Goal: Check status: Check status

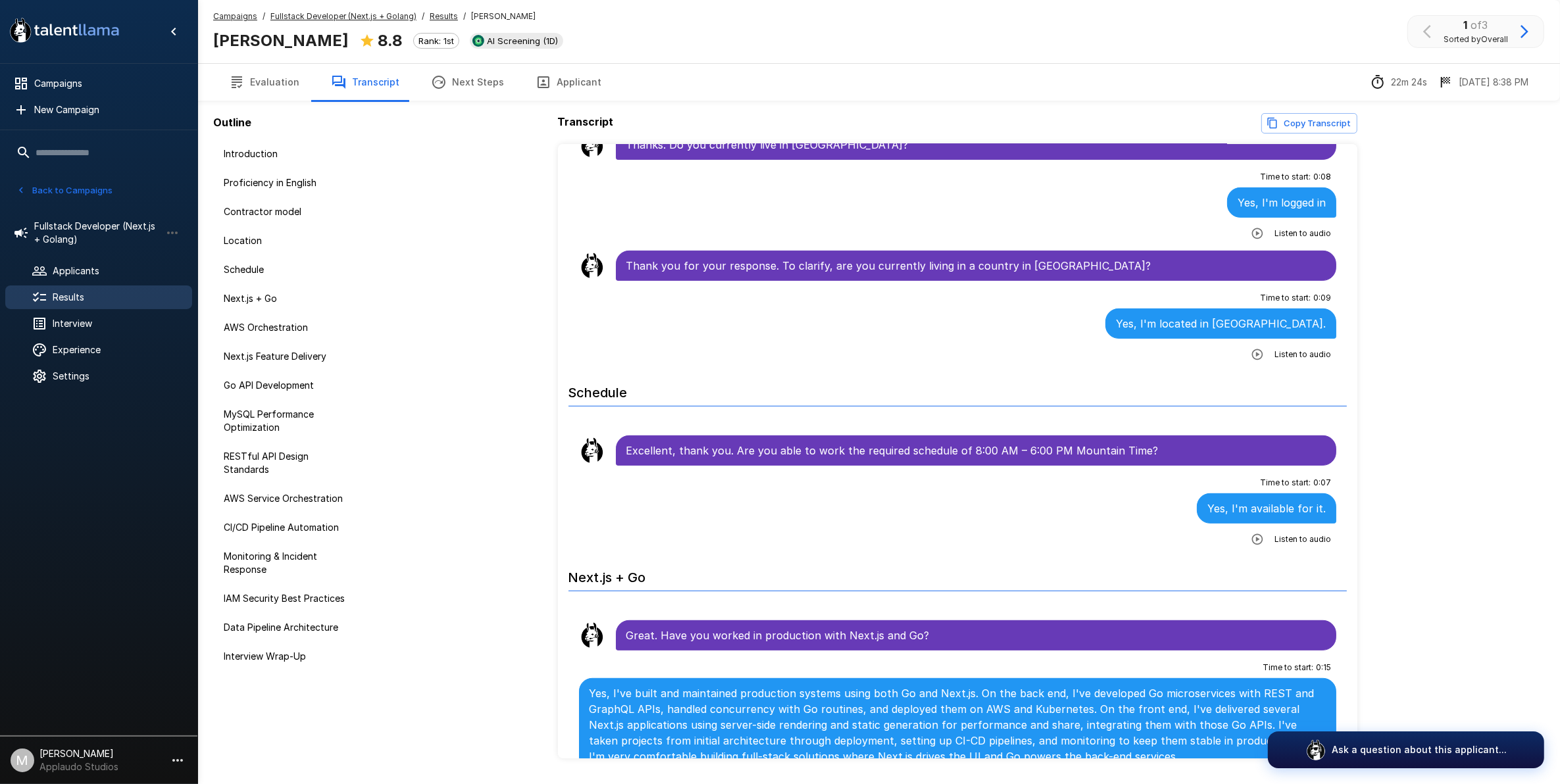
scroll to position [986, 0]
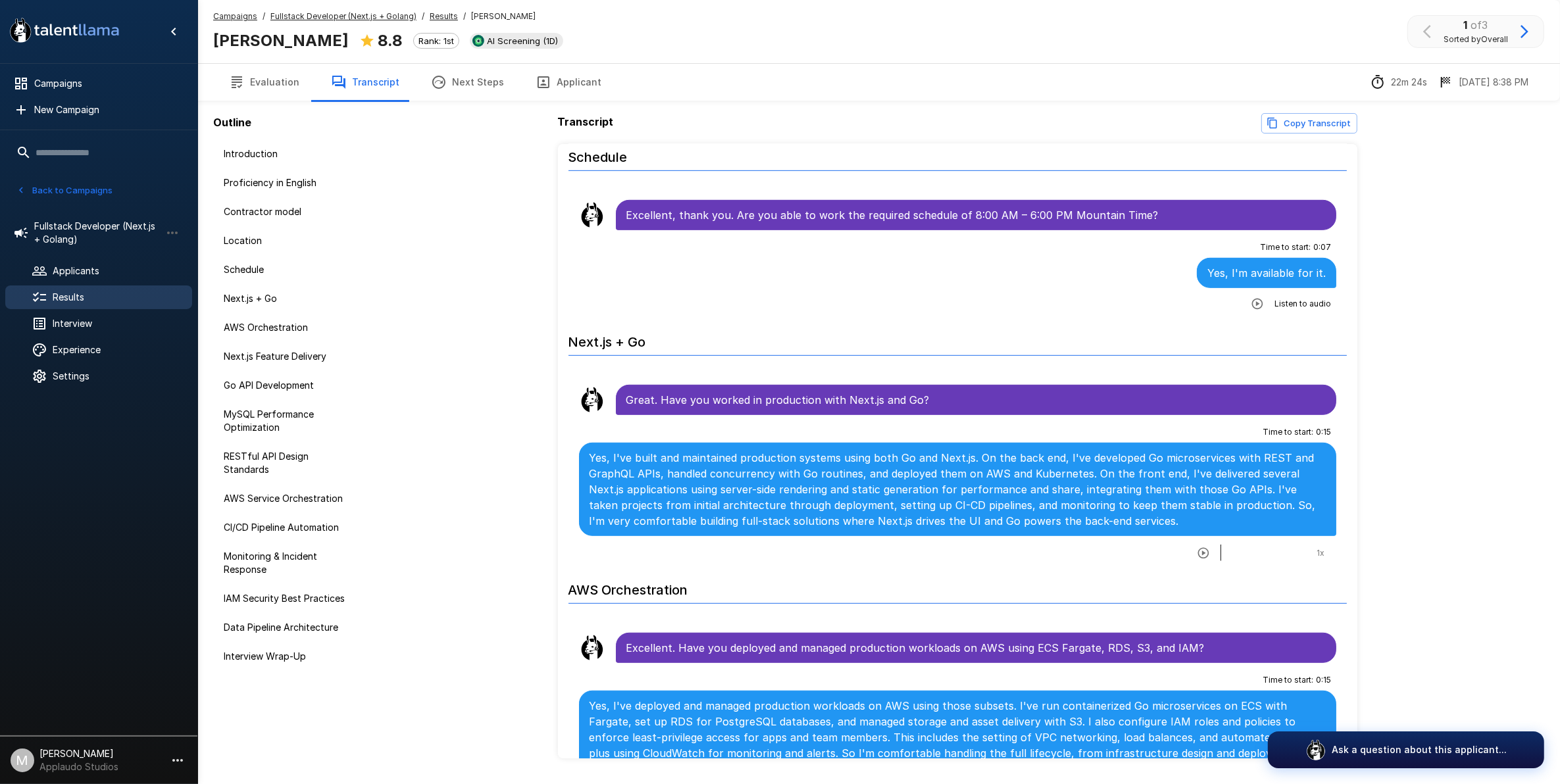
click at [275, 90] on button "Evaluation" at bounding box center [263, 81] width 102 height 37
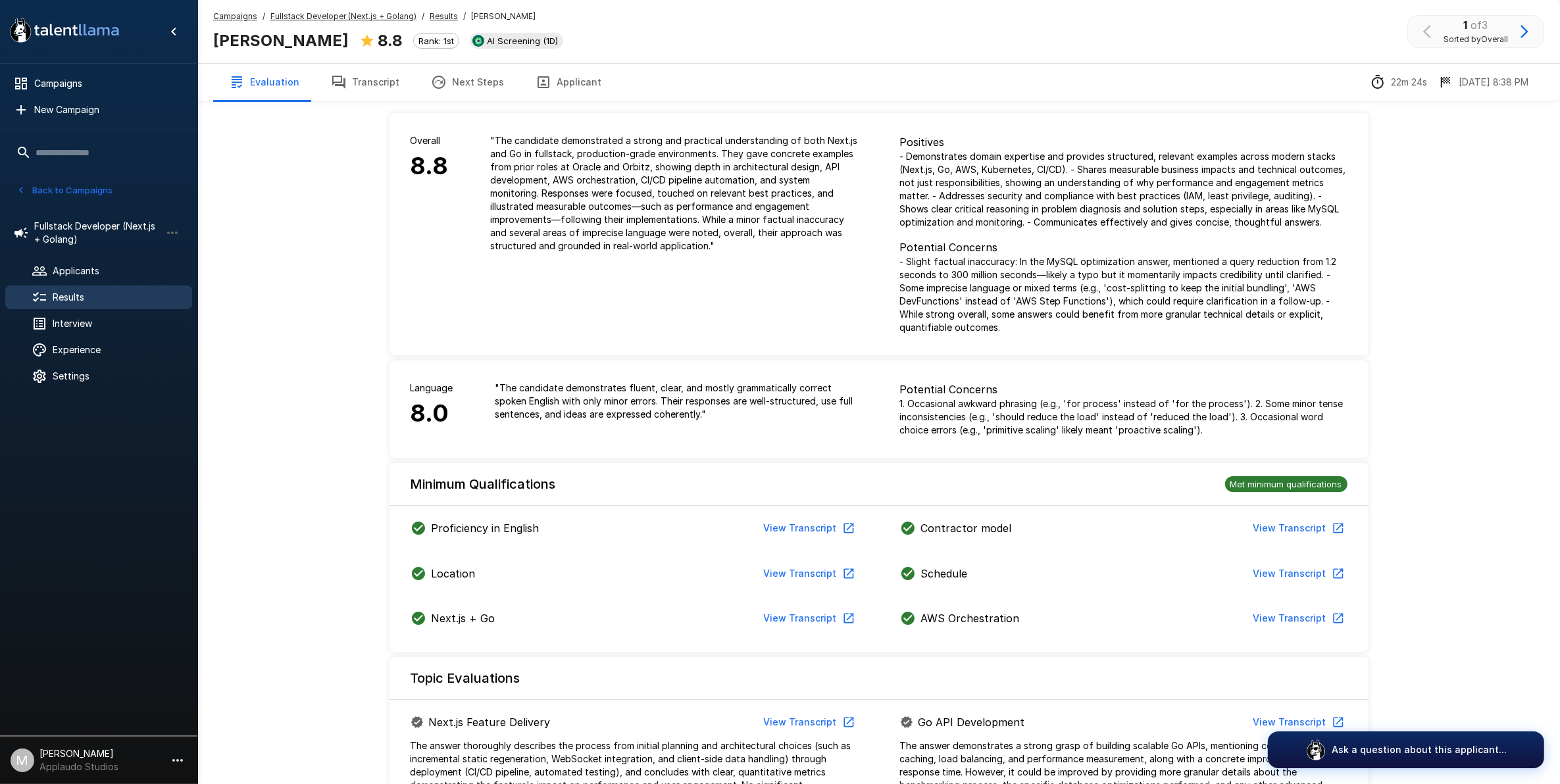
drag, startPoint x: 1527, startPoint y: 241, endPoint x: 1441, endPoint y: 240, distance: 86.0
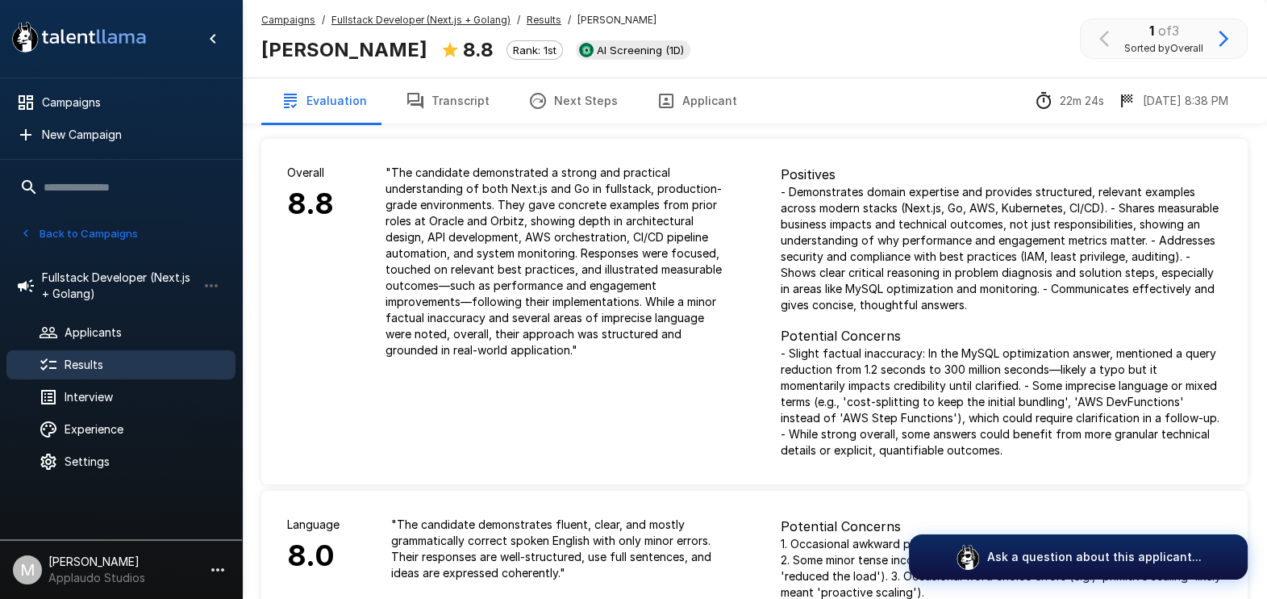
click at [154, 369] on span "Results" at bounding box center [144, 365] width 158 height 16
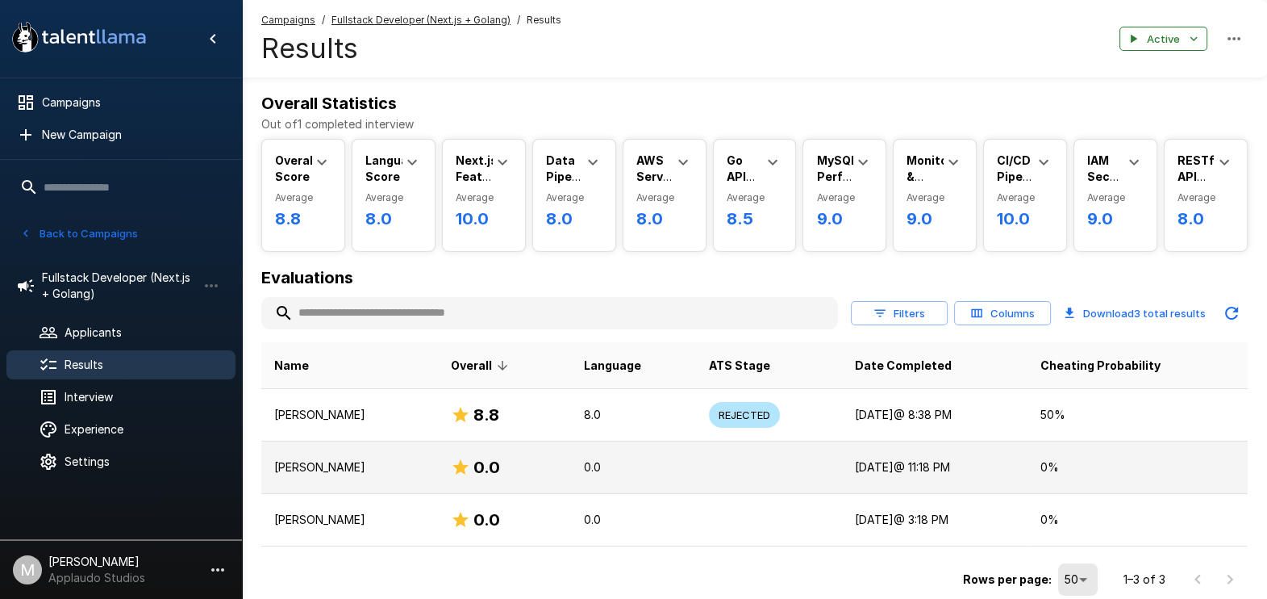
click at [363, 461] on p "[PERSON_NAME]" at bounding box center [349, 467] width 151 height 16
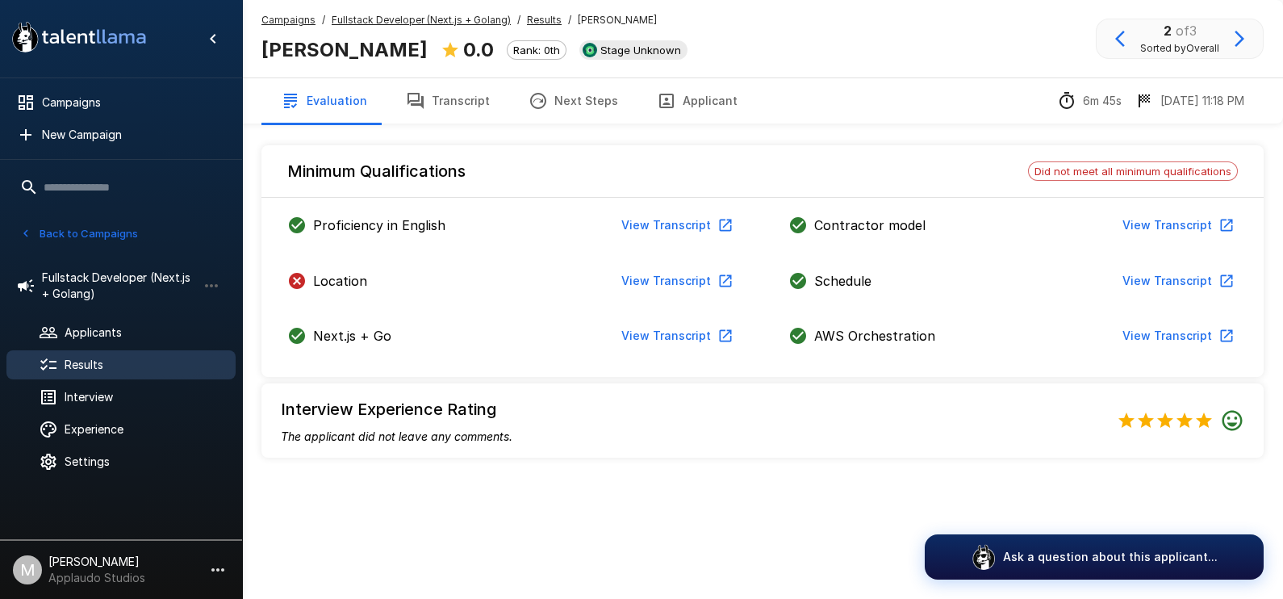
click at [143, 353] on div "Results" at bounding box center [120, 364] width 229 height 29
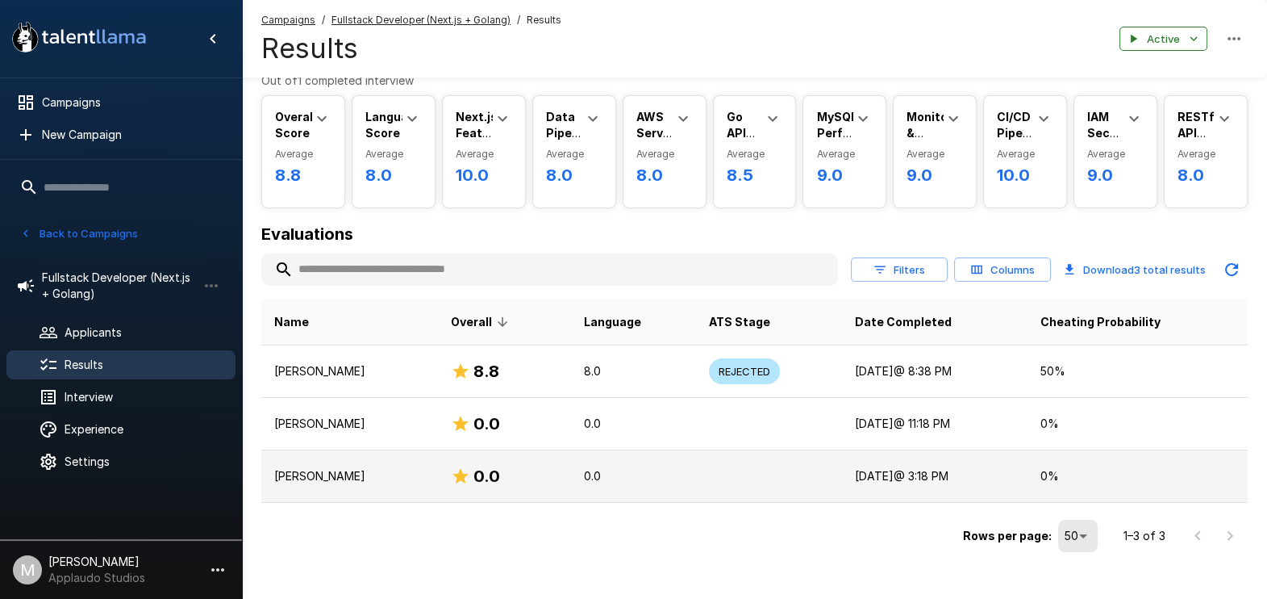
scroll to position [65, 0]
